Goal: Use online tool/utility: Use online tool/utility

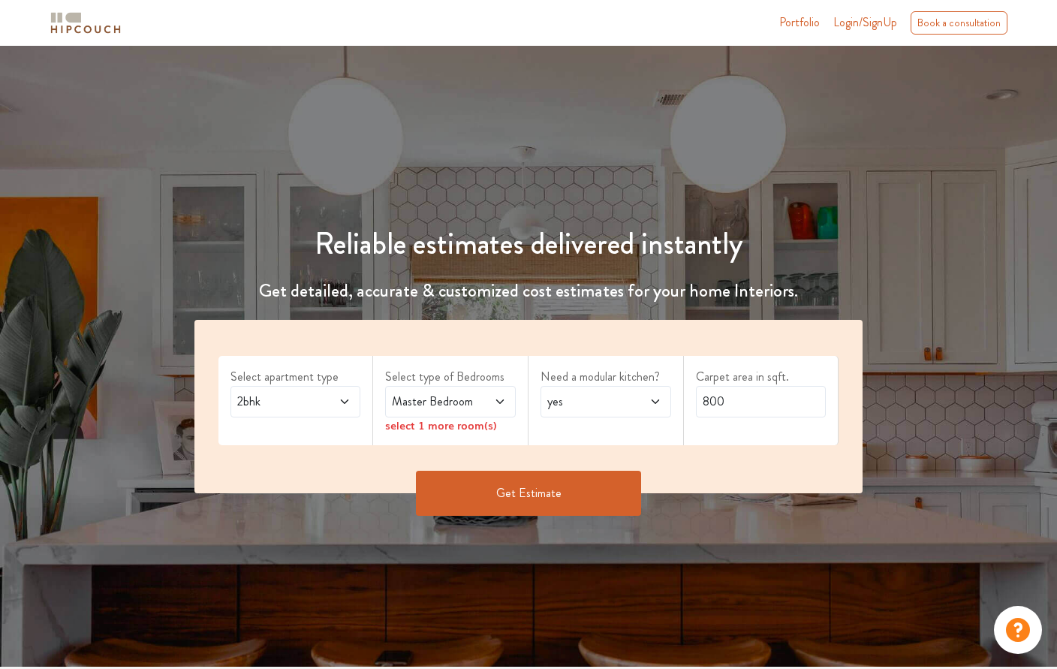
click at [359, 402] on div "2bhk" at bounding box center [296, 402] width 131 height 32
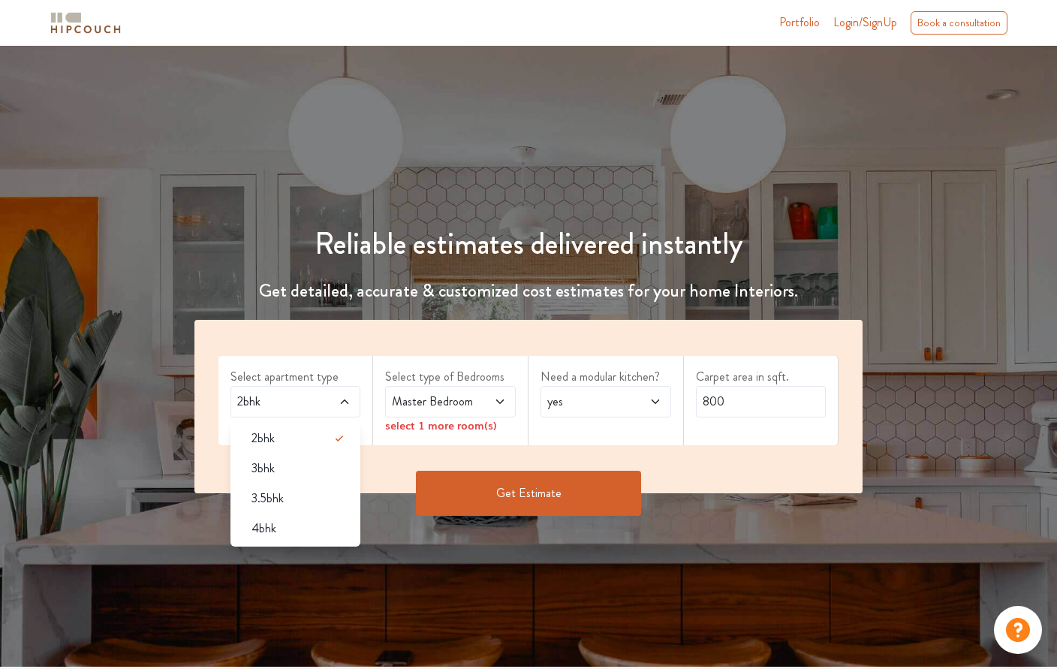
click at [321, 463] on div "3bhk" at bounding box center [301, 469] width 122 height 18
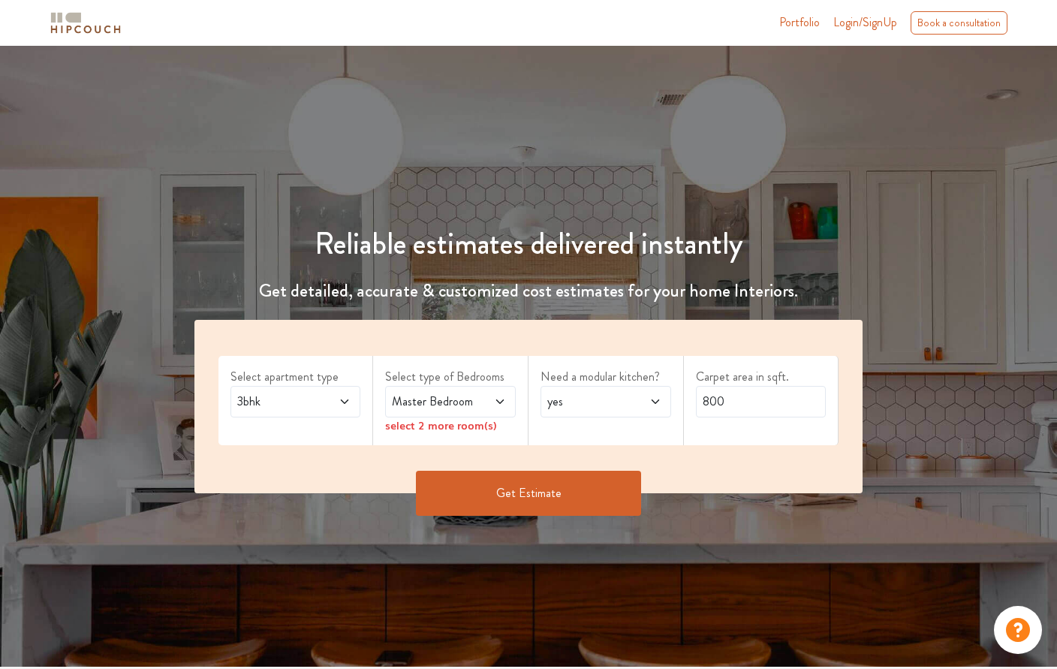
click at [513, 390] on div "Master Bedroom" at bounding box center [450, 402] width 131 height 32
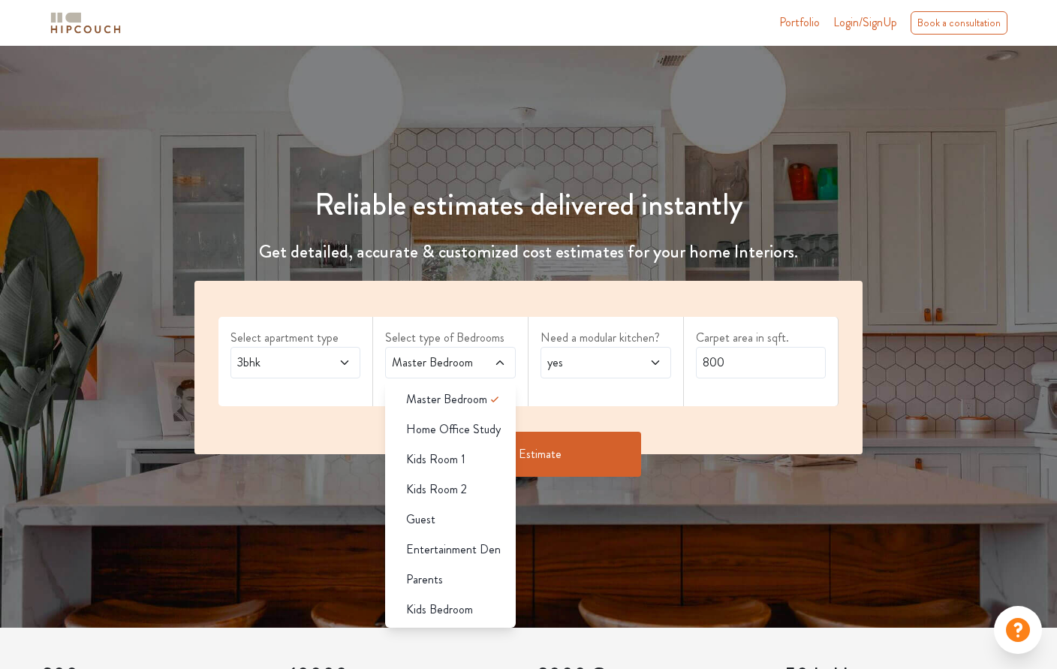
scroll to position [31, 0]
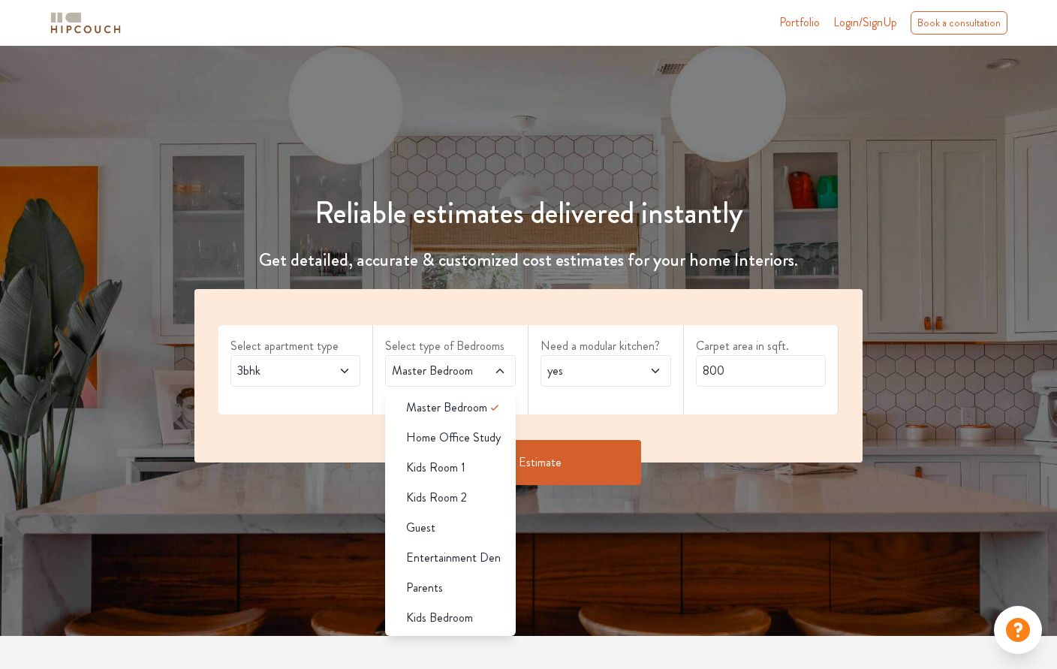
click at [495, 438] on span "Home Office Study" at bounding box center [453, 438] width 95 height 18
click at [496, 409] on icon at bounding box center [495, 408] width 18 height 18
click at [580, 424] on div "Select apartment type 3bhk Select type of Bedrooms Master Bedroom,Home Office S…" at bounding box center [528, 375] width 669 height 173
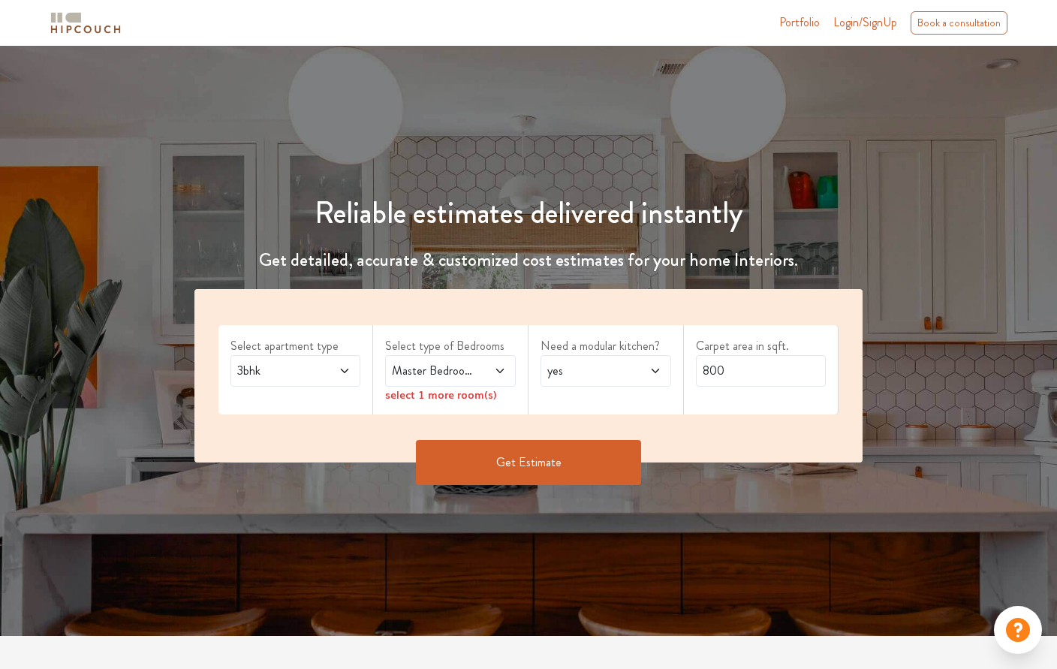
click at [508, 407] on div "Select type of Bedrooms Master Bedroom,Home Office Study select 1 more room(s)" at bounding box center [450, 369] width 155 height 89
click at [487, 383] on div "Master Bedroom,Home Office Study" at bounding box center [450, 371] width 131 height 32
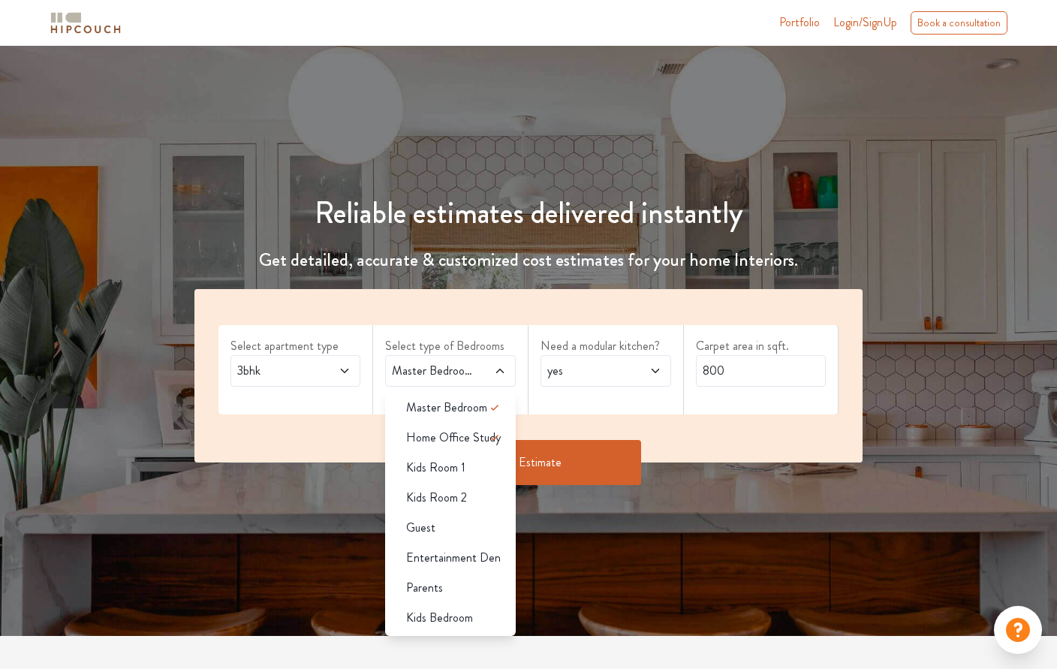
click at [492, 436] on icon at bounding box center [495, 438] width 18 height 18
click at [490, 440] on span "Home Office Study" at bounding box center [453, 438] width 95 height 18
click at [484, 433] on span "Home Office Study" at bounding box center [453, 438] width 95 height 18
click at [469, 473] on div "Kids Room 1" at bounding box center [455, 468] width 122 height 18
click at [490, 466] on icon at bounding box center [495, 468] width 18 height 18
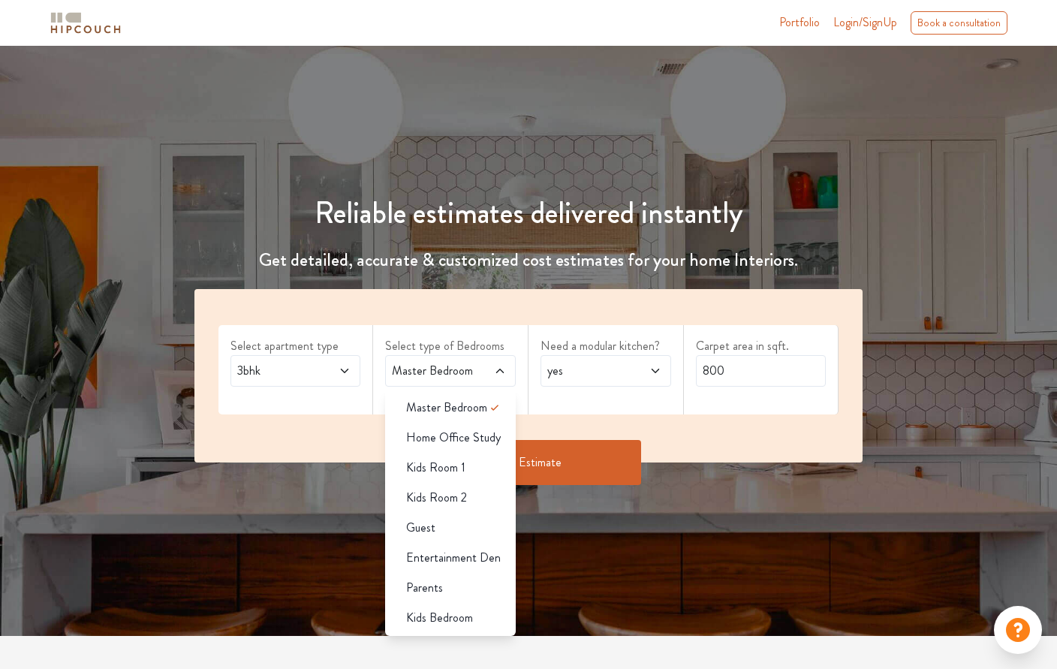
click at [484, 463] on div "Kids Room 1" at bounding box center [455, 468] width 122 height 18
click at [481, 526] on div "Guest" at bounding box center [455, 528] width 122 height 18
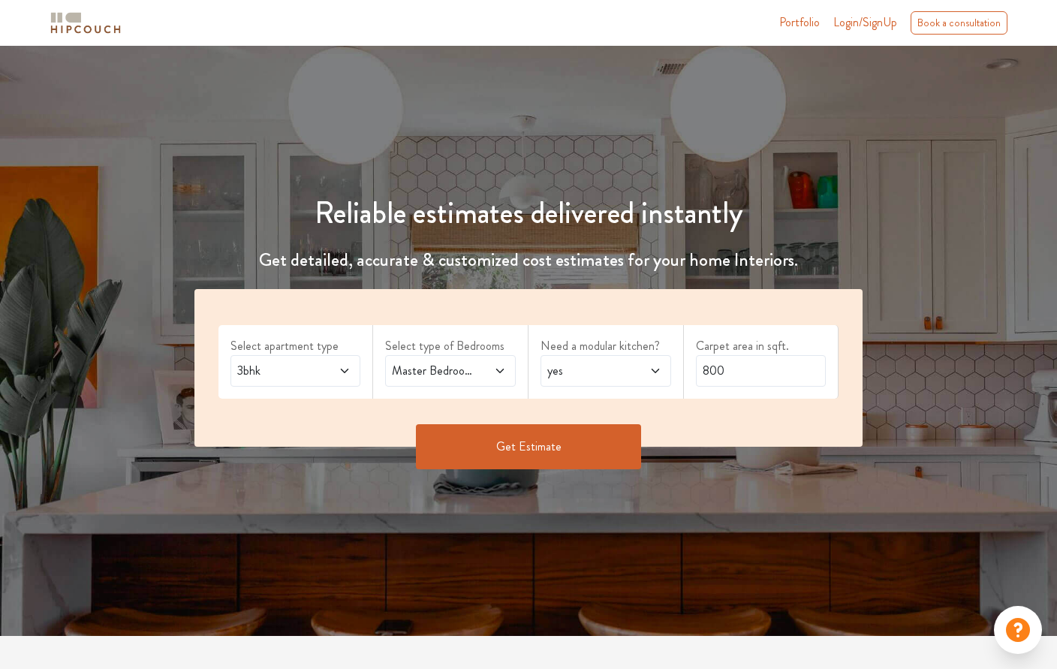
click at [503, 372] on icon at bounding box center [500, 371] width 12 height 12
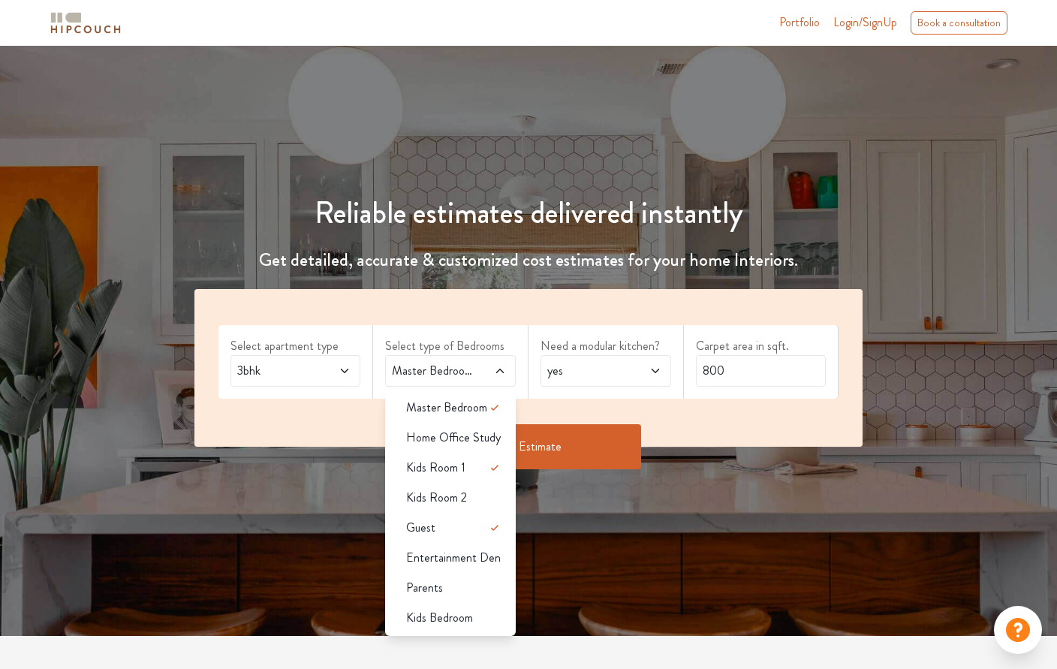
click at [472, 589] on div "Parents" at bounding box center [455, 588] width 122 height 18
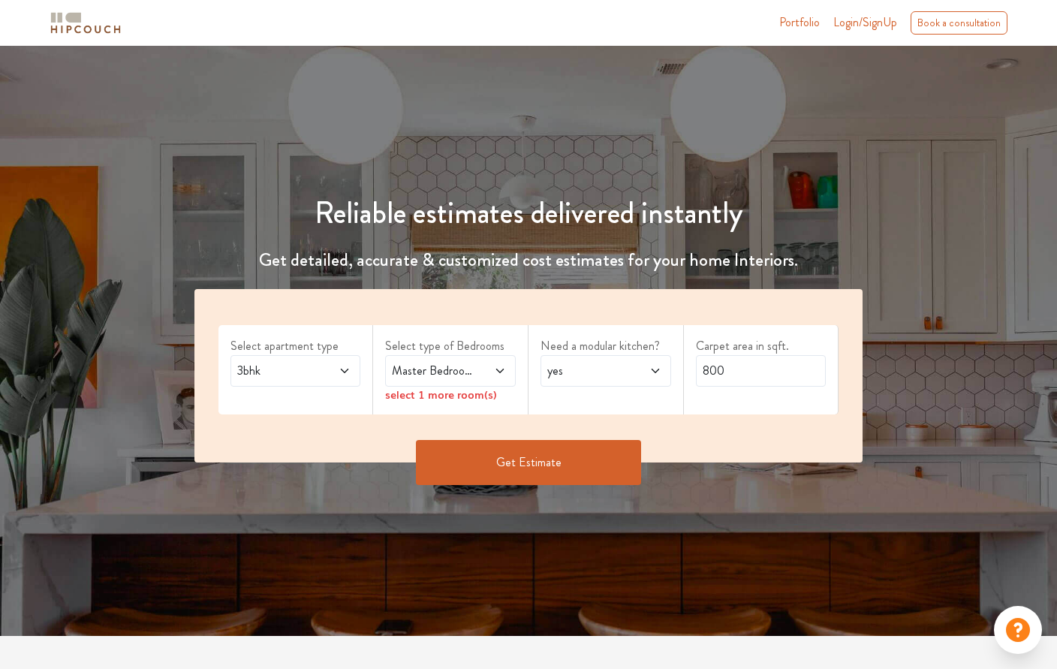
click at [495, 362] on span at bounding box center [491, 371] width 29 height 18
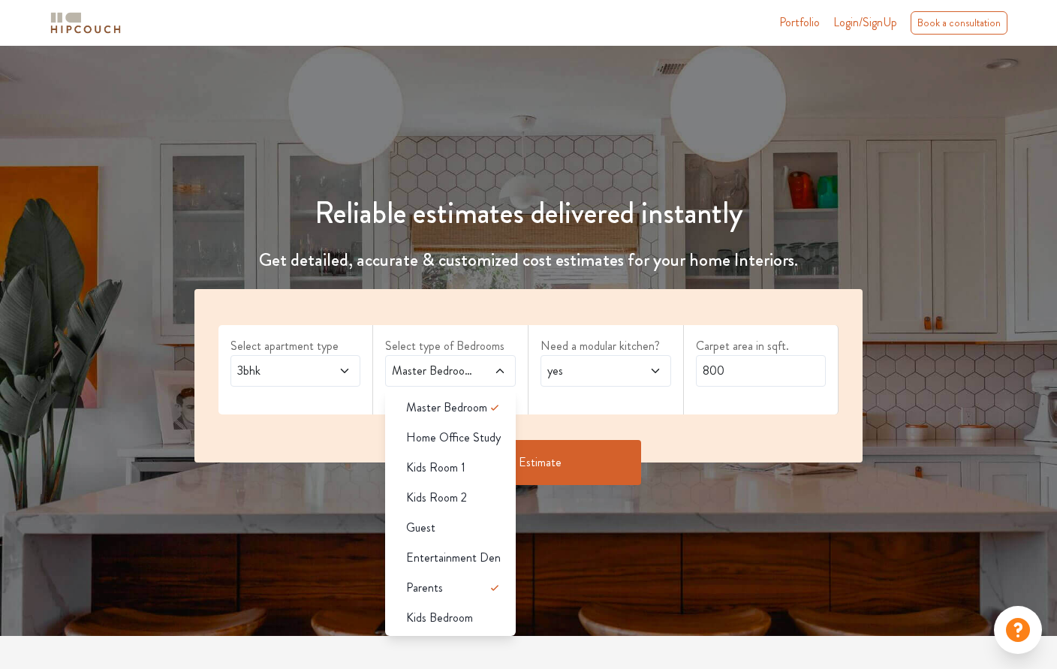
click at [484, 468] on div "Kids Room 1" at bounding box center [455, 468] width 122 height 18
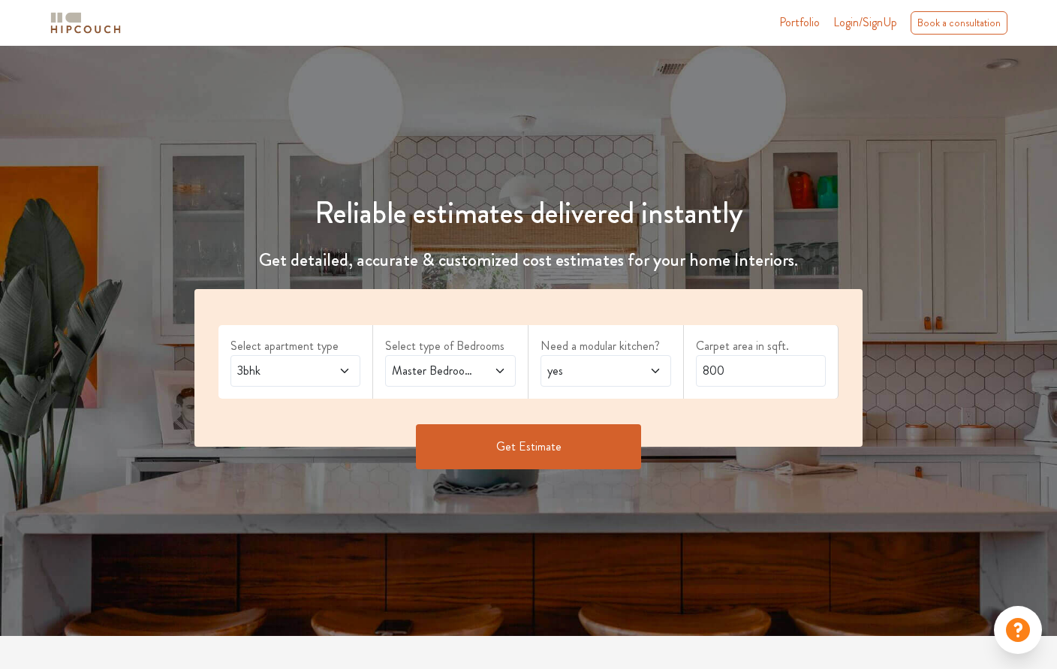
click at [496, 366] on icon at bounding box center [500, 371] width 12 height 12
click at [645, 367] on span at bounding box center [646, 371] width 29 height 18
click at [664, 367] on div "yes" at bounding box center [606, 371] width 131 height 32
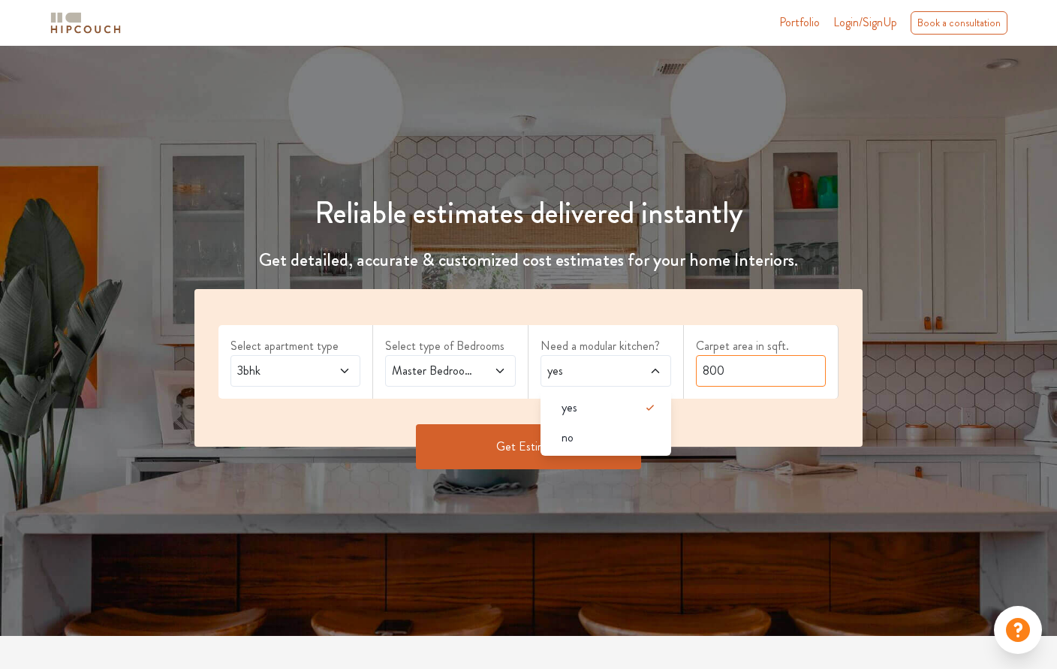
click at [795, 375] on input "800" at bounding box center [761, 371] width 131 height 32
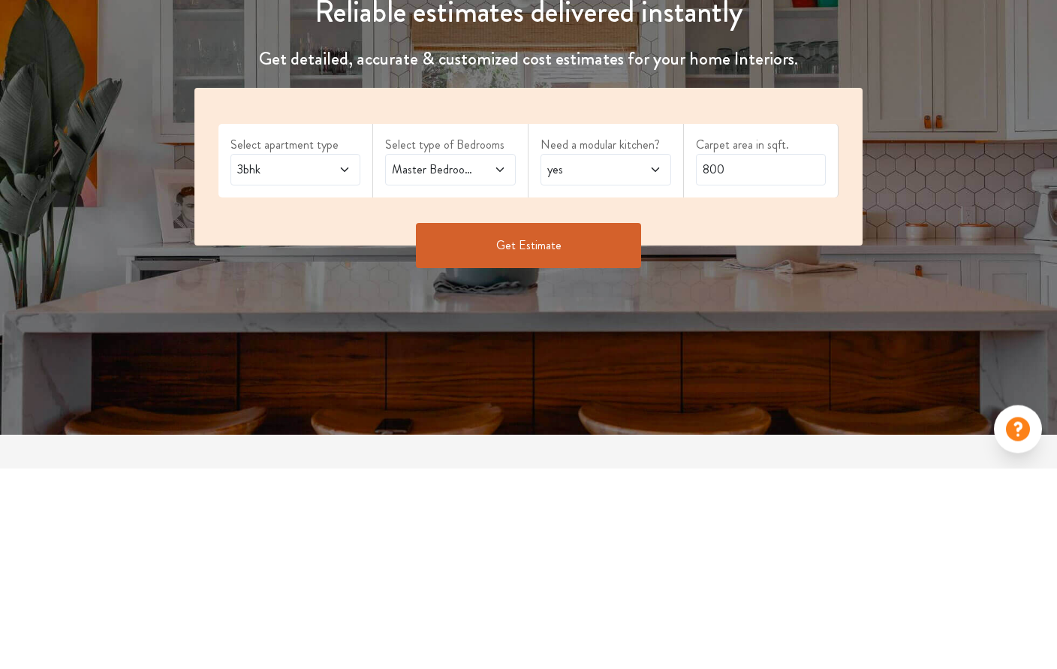
click at [331, 362] on span at bounding box center [335, 371] width 29 height 18
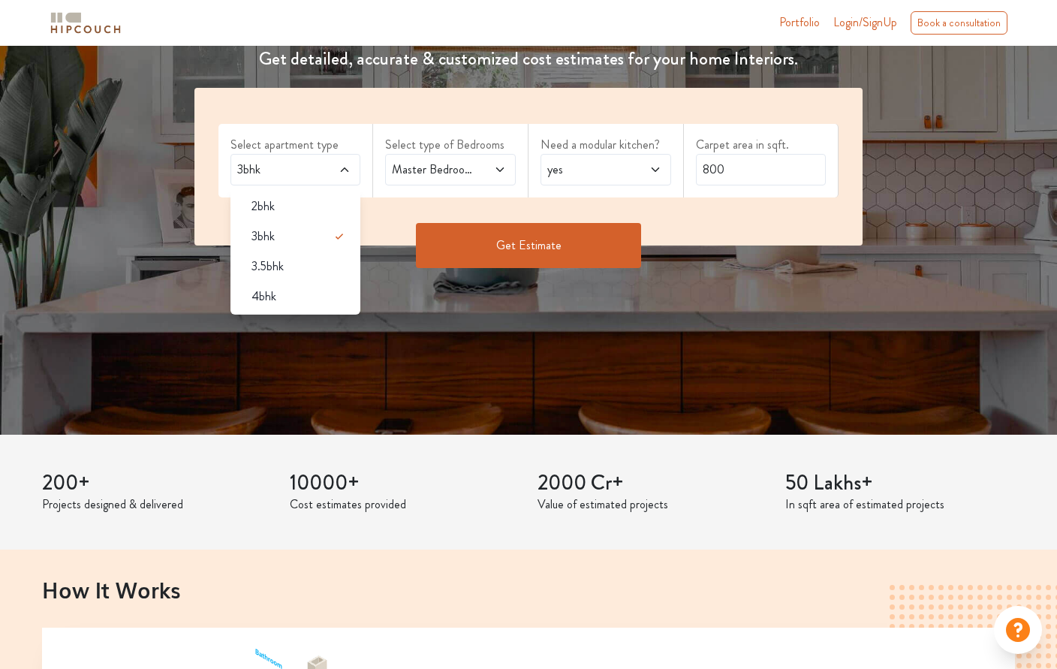
click at [313, 298] on div "4bhk" at bounding box center [301, 297] width 122 height 18
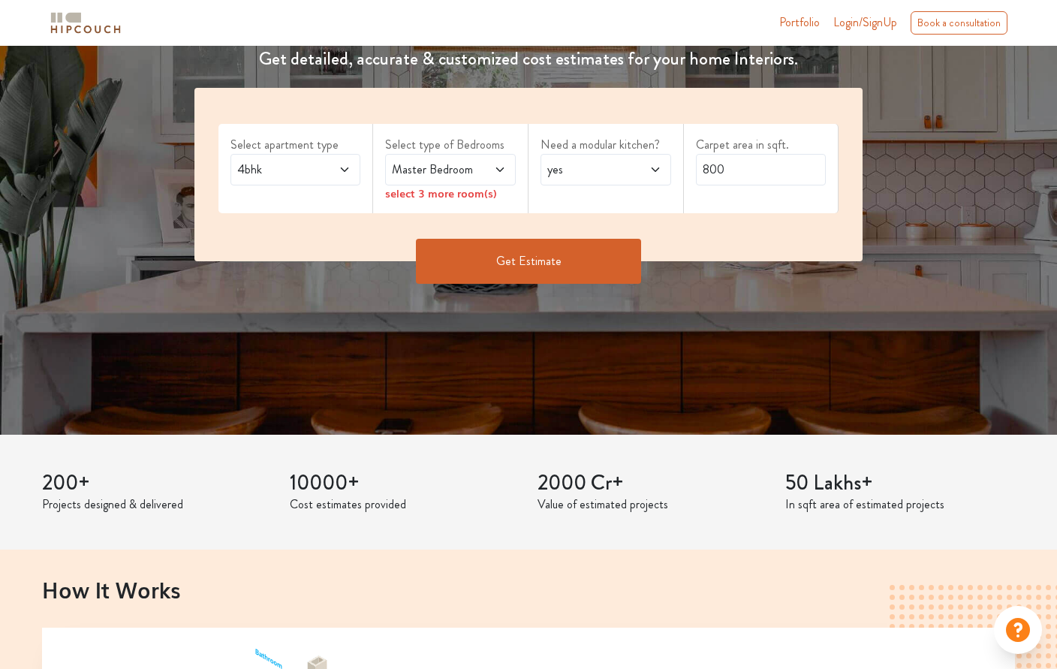
click at [494, 171] on icon at bounding box center [500, 170] width 12 height 12
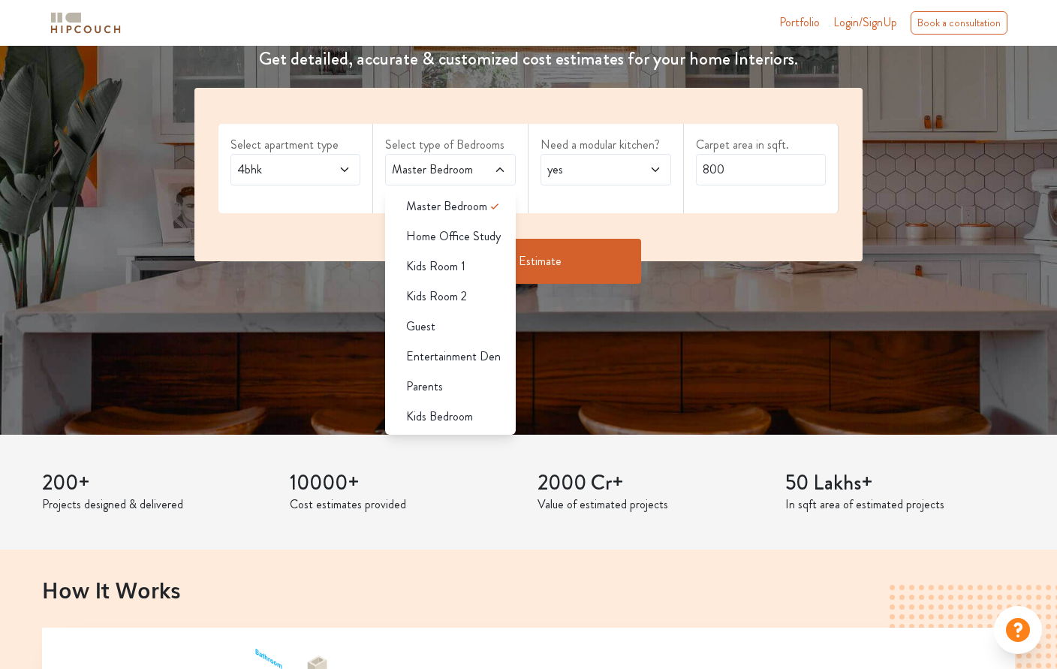
click at [489, 263] on div "Kids Room 1" at bounding box center [455, 267] width 122 height 18
click at [505, 161] on span at bounding box center [491, 170] width 29 height 18
click at [470, 384] on div "Parents" at bounding box center [455, 387] width 122 height 18
click at [471, 315] on li "Guest" at bounding box center [450, 327] width 131 height 30
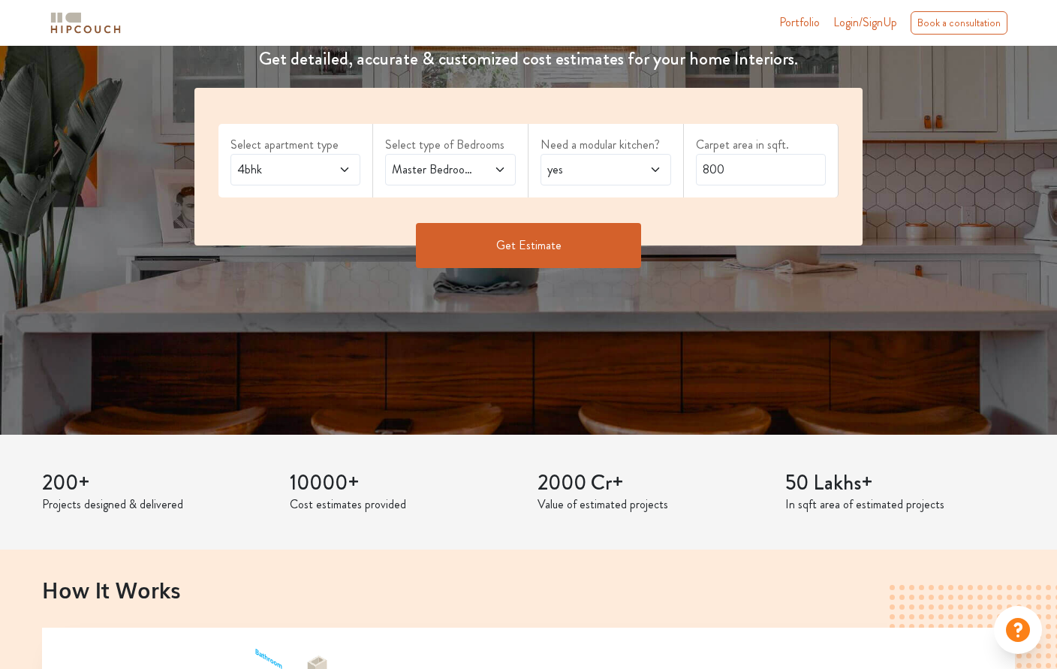
click at [483, 179] on div "Master Bedroom,Kids Room 1,Guest,Parents" at bounding box center [450, 170] width 131 height 32
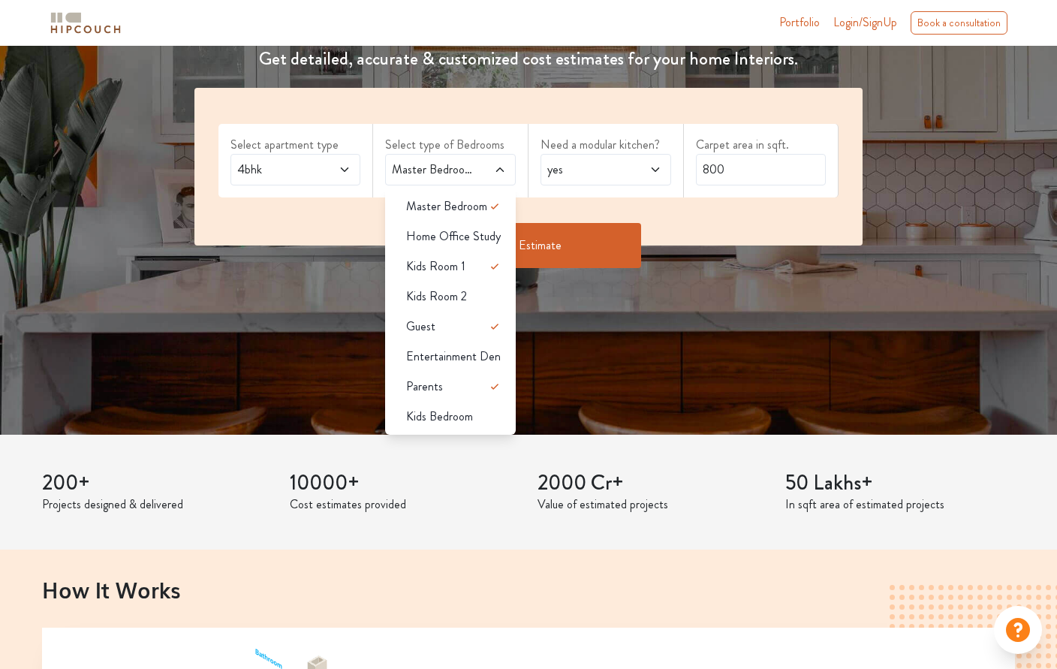
click at [499, 161] on span at bounding box center [491, 170] width 29 height 18
click at [488, 168] on span at bounding box center [491, 170] width 29 height 18
click at [742, 180] on input "800" at bounding box center [761, 170] width 131 height 32
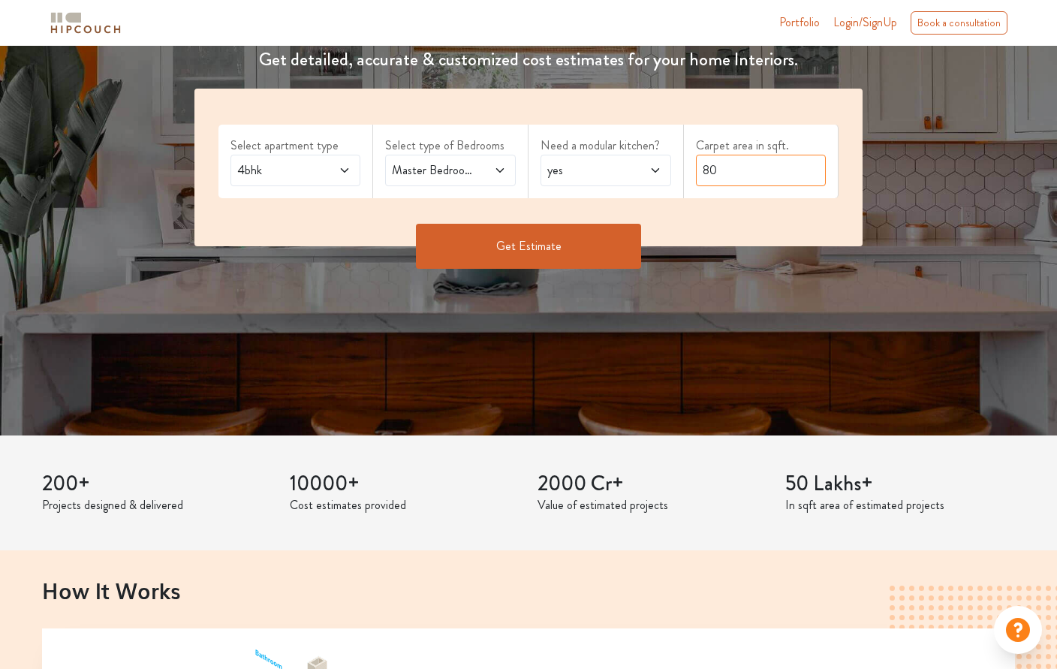
type input "8"
type input "W"
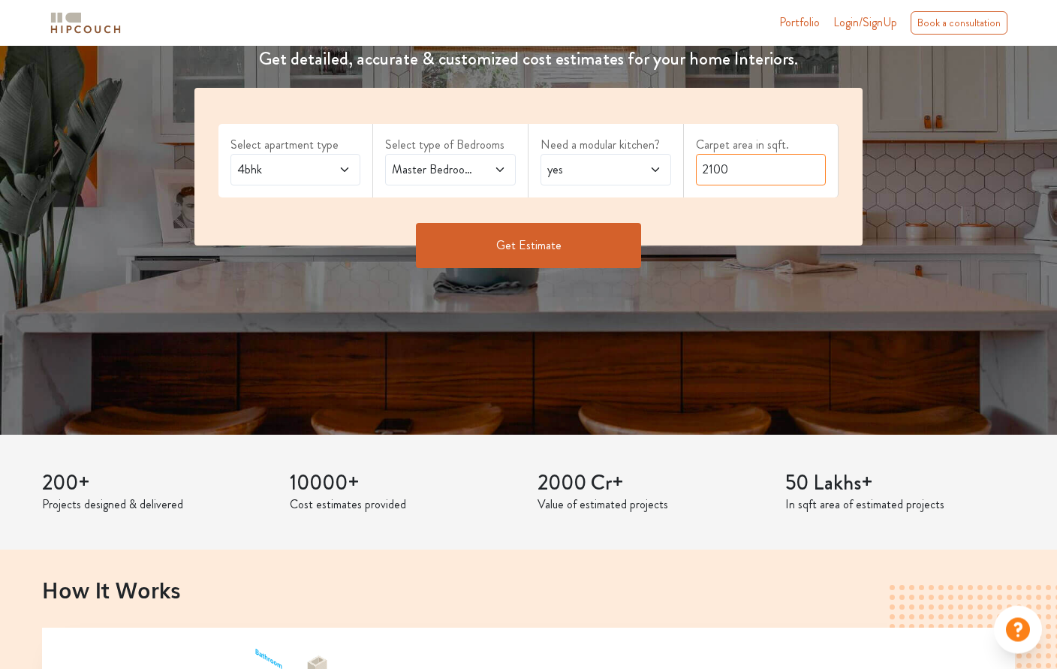
type input "2100"
click at [589, 254] on button "Get Estimate" at bounding box center [528, 246] width 225 height 45
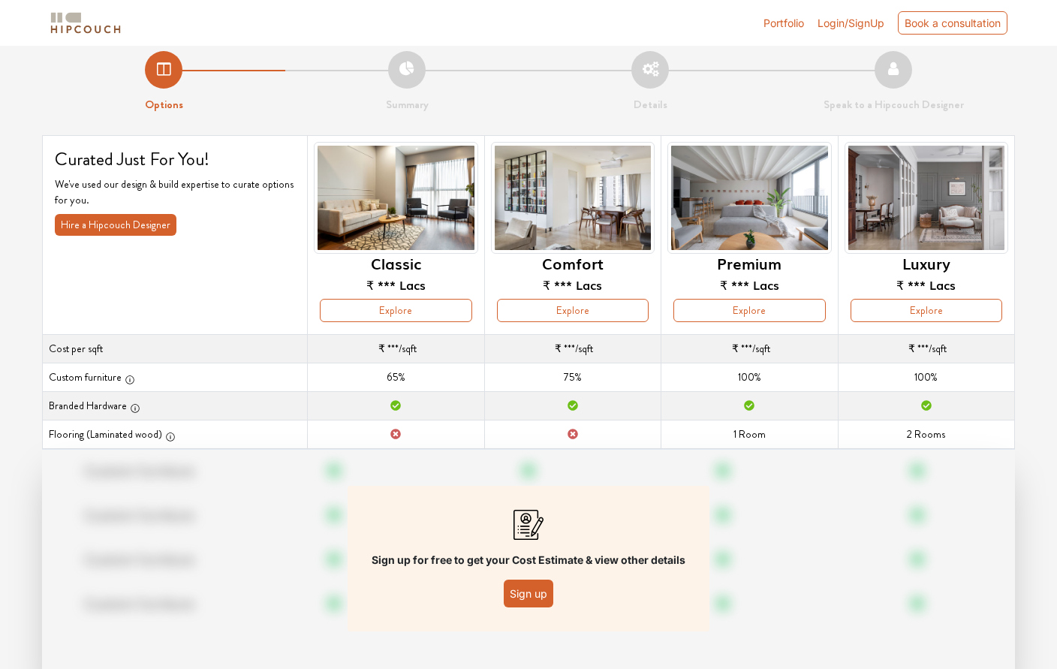
scroll to position [14, 0]
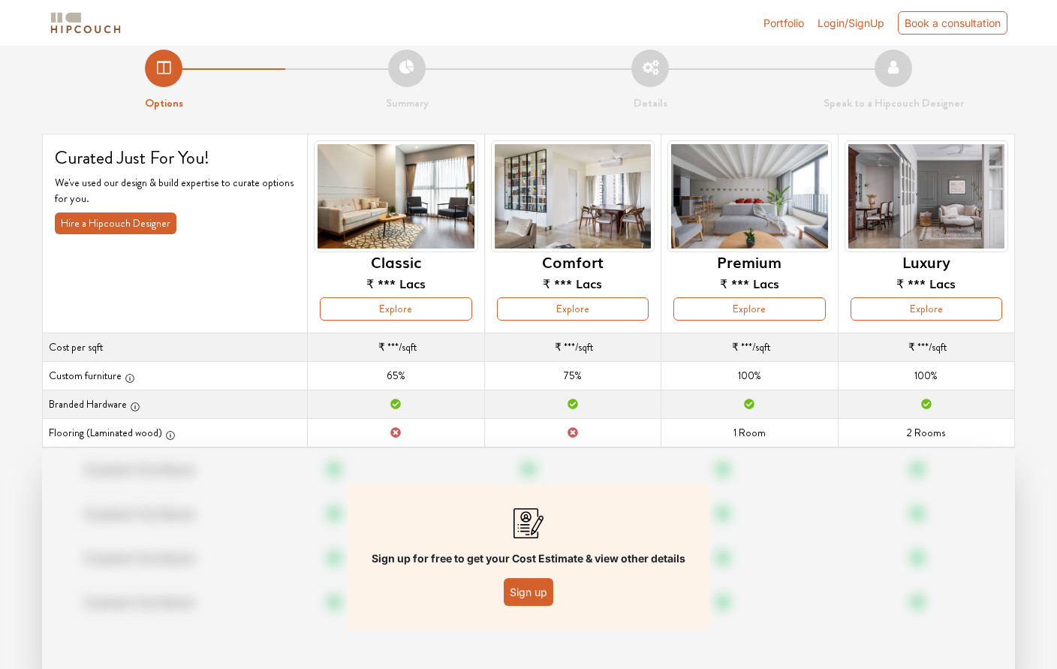
click at [541, 582] on button "Sign up" at bounding box center [529, 592] width 50 height 28
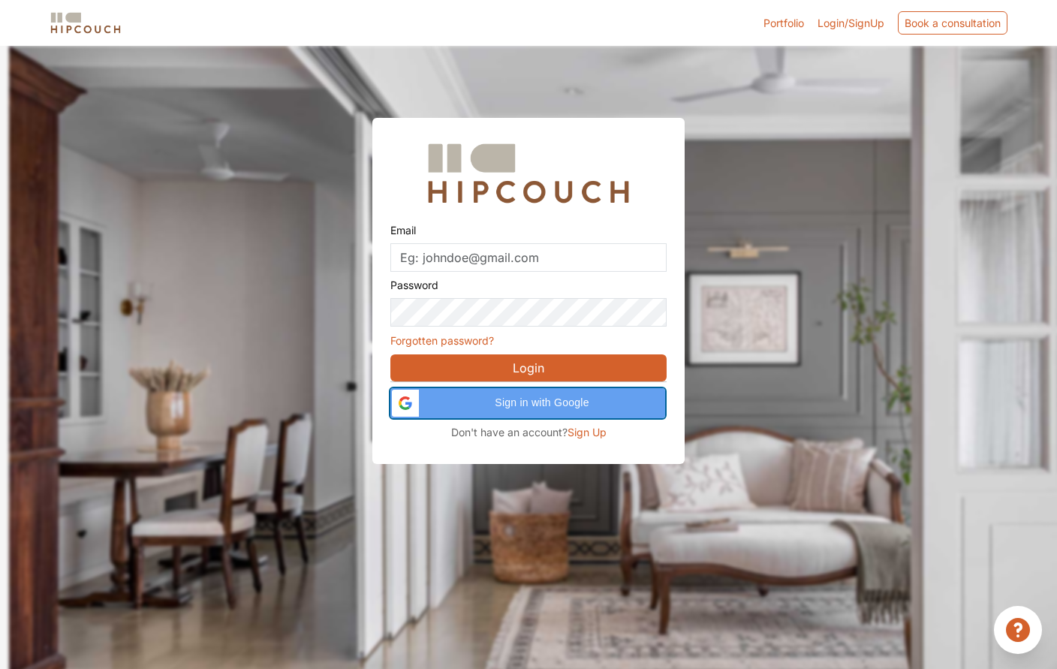
click at [604, 394] on div "Sign in with Google Sign in with Google. Opens in new tab" at bounding box center [527, 403] width 257 height 30
